Goal: Entertainment & Leisure: Consume media (video, audio)

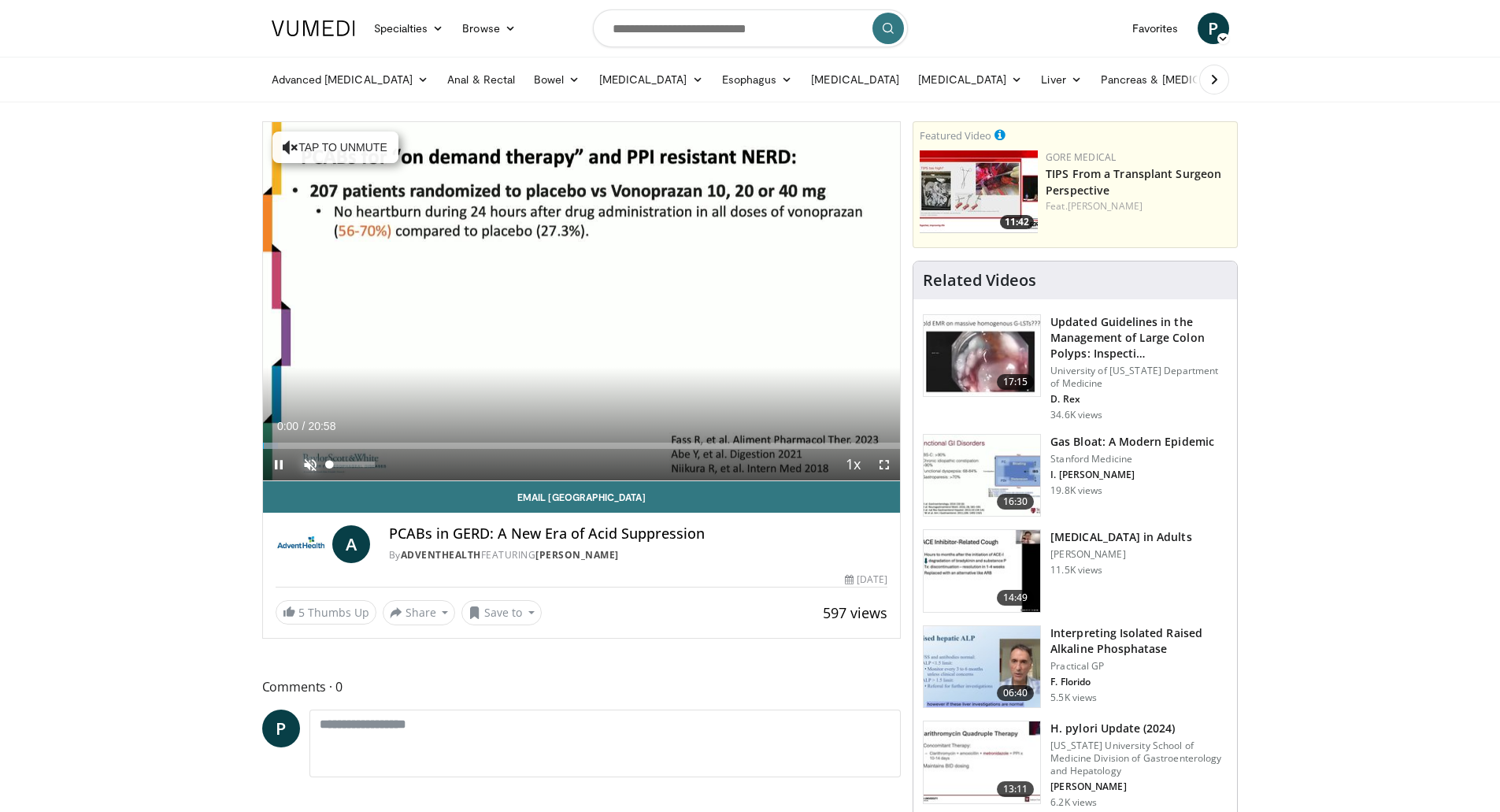
click at [304, 461] on span "Video Player" at bounding box center [310, 463] width 31 height 31
click at [387, 465] on div "Mute 100%" at bounding box center [350, 463] width 110 height 31
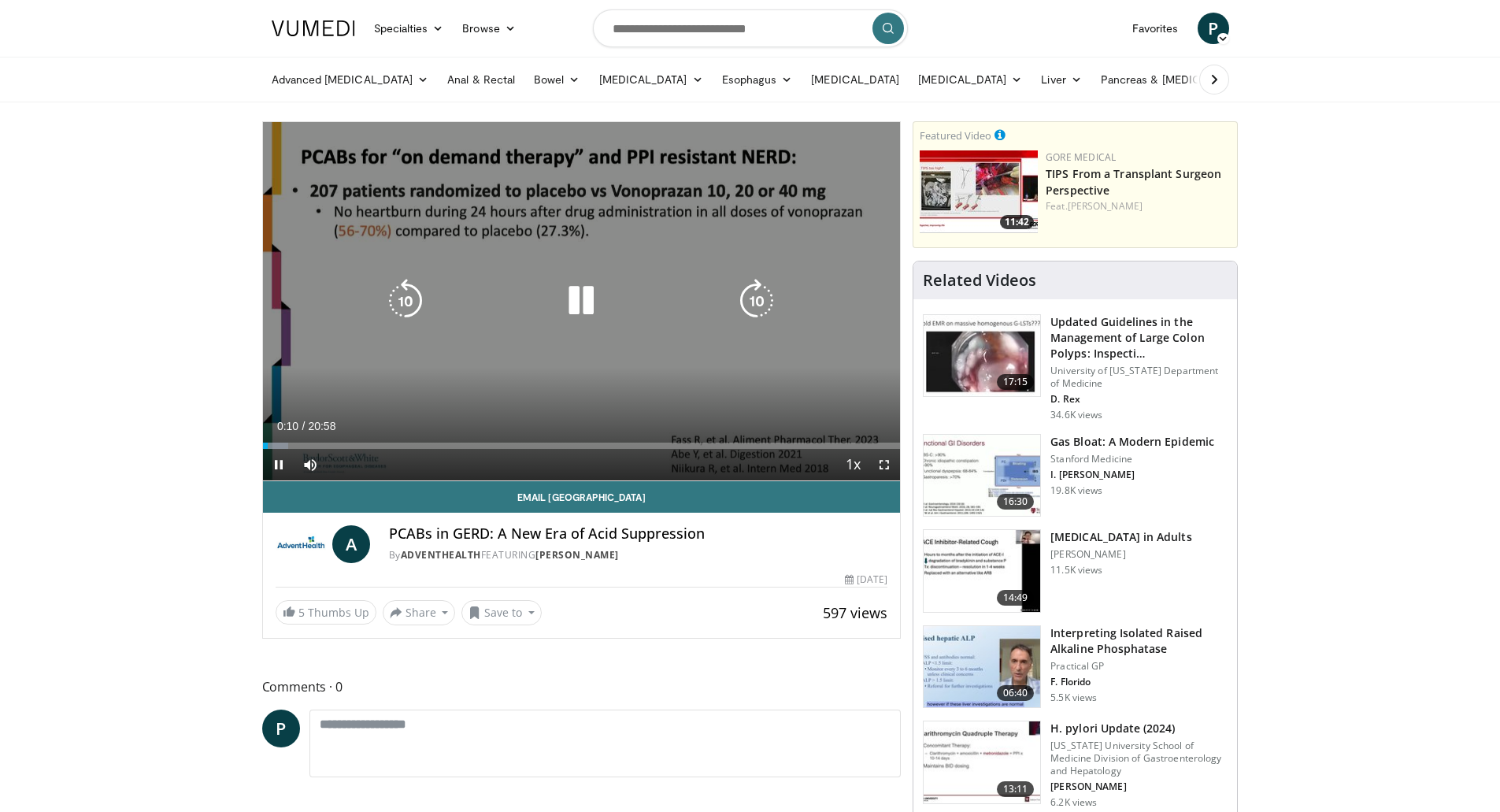
click at [386, 460] on div "Current Time 0:10 / Duration 20:58 Pause Skip Backward Skip Forward Mute 100% L…" at bounding box center [581, 463] width 638 height 31
click at [386, 464] on div "Current Time 0:10 / Duration 20:58 Pause Skip Backward Skip Forward Mute 100% L…" at bounding box center [581, 463] width 638 height 31
click at [343, 465] on div "Current Time 0:11 / Duration 20:58 Pause Skip Backward Skip Forward Mute 100% L…" at bounding box center [581, 463] width 638 height 31
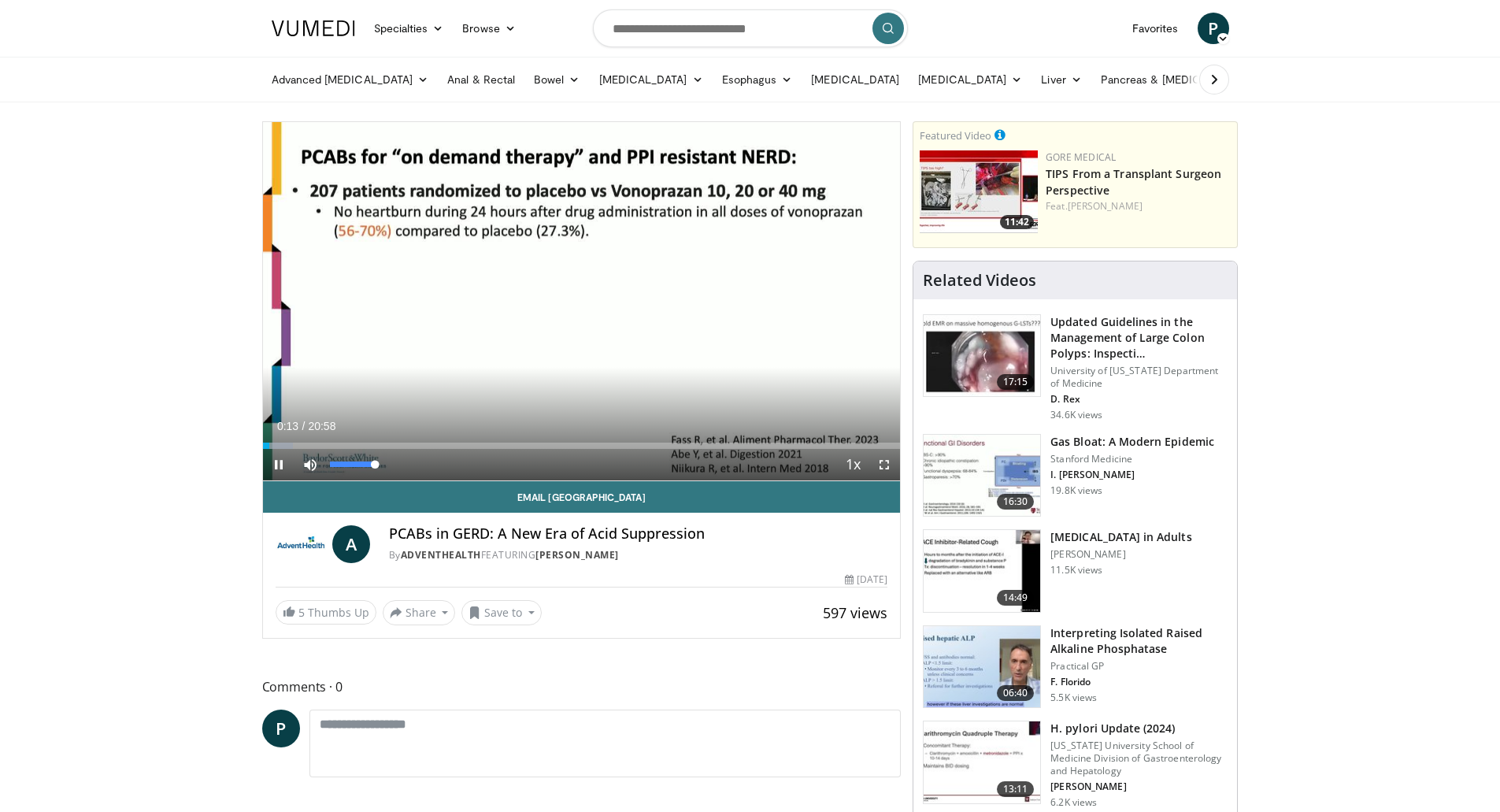
drag, startPoint x: 376, startPoint y: 462, endPoint x: 395, endPoint y: 462, distance: 19.0
click at [395, 462] on div "Mute 100%" at bounding box center [350, 463] width 110 height 31
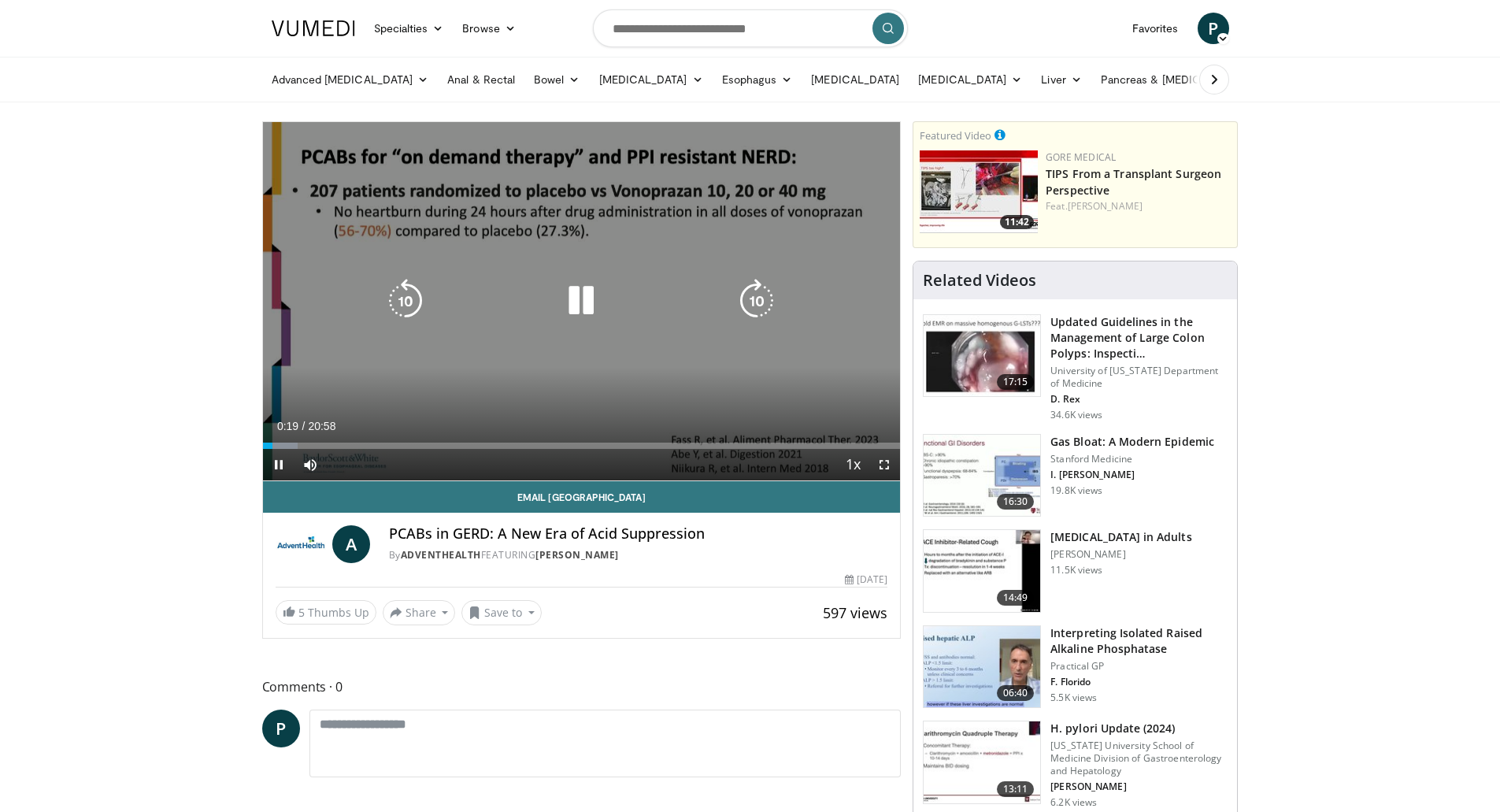
click at [575, 300] on icon "Video Player" at bounding box center [580, 300] width 44 height 44
click at [281, 466] on span "Video Player" at bounding box center [278, 463] width 31 height 31
click at [578, 298] on icon "Video Player" at bounding box center [580, 300] width 44 height 44
click at [570, 299] on icon "Video Player" at bounding box center [580, 300] width 44 height 44
